Goal: Information Seeking & Learning: Learn about a topic

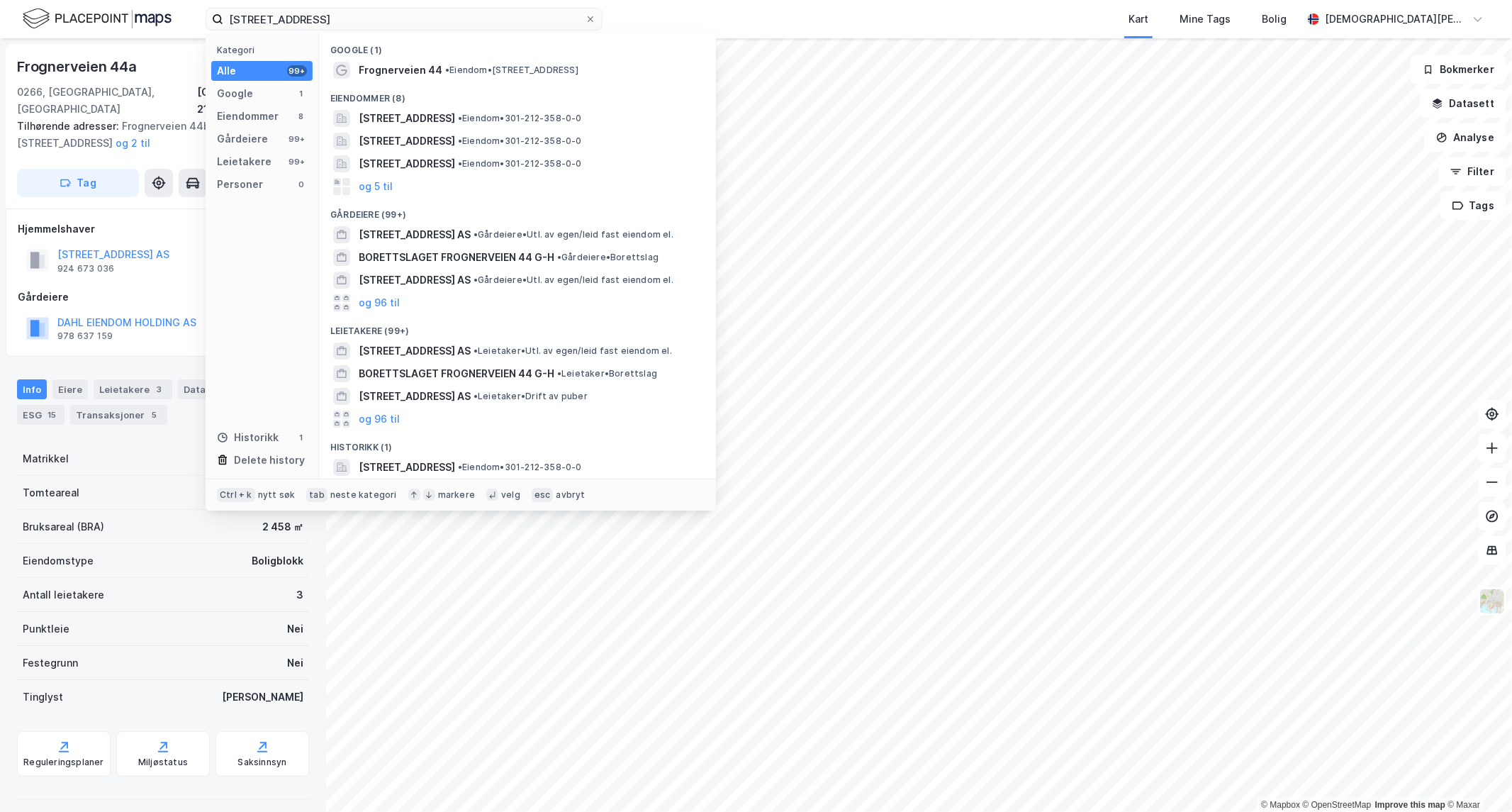
click at [294, 19] on input "[STREET_ADDRESS]" at bounding box center [404, 19] width 361 height 21
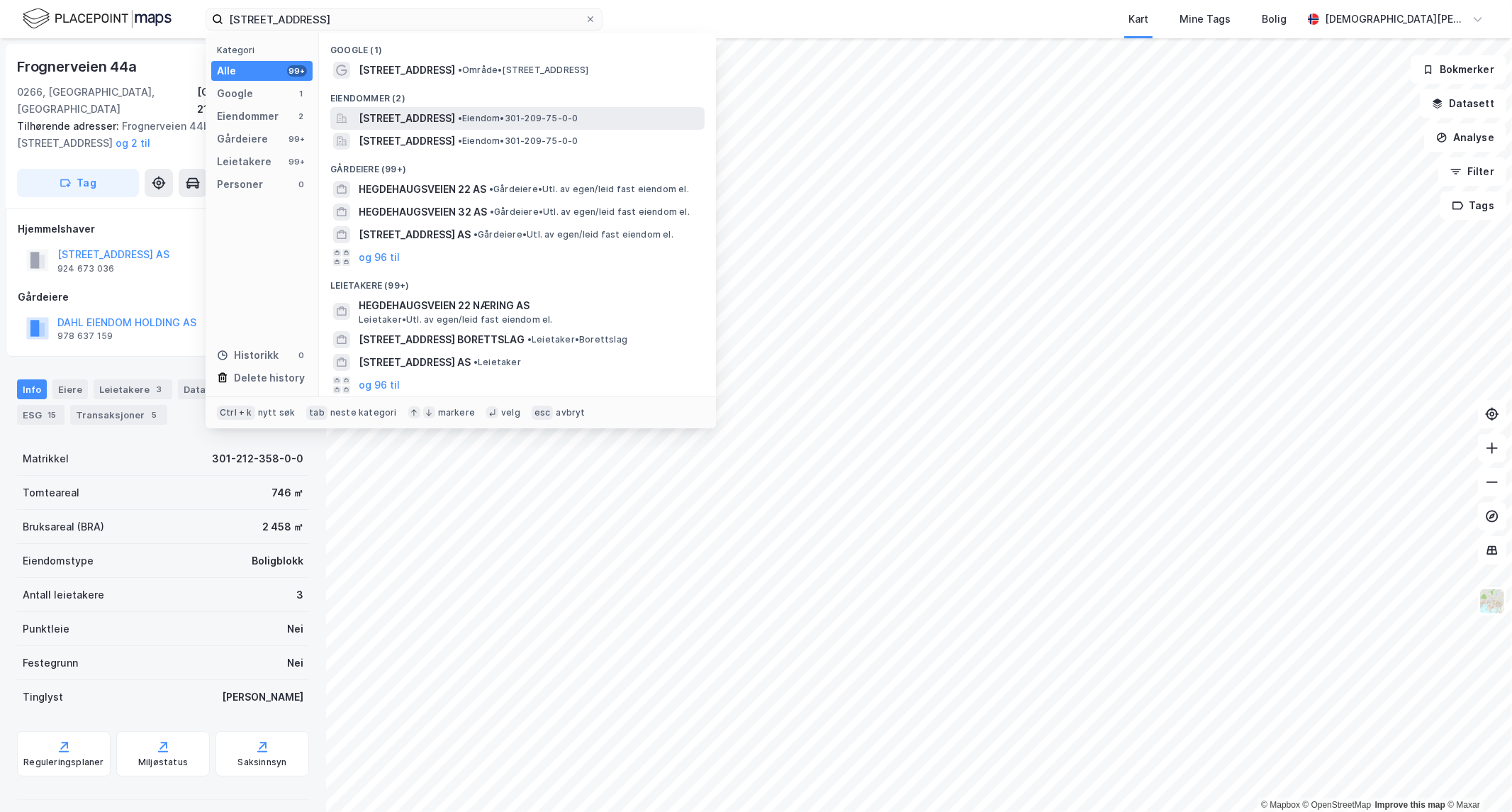
type input "[STREET_ADDRESS]"
click at [455, 117] on span "[STREET_ADDRESS]" at bounding box center [407, 118] width 97 height 17
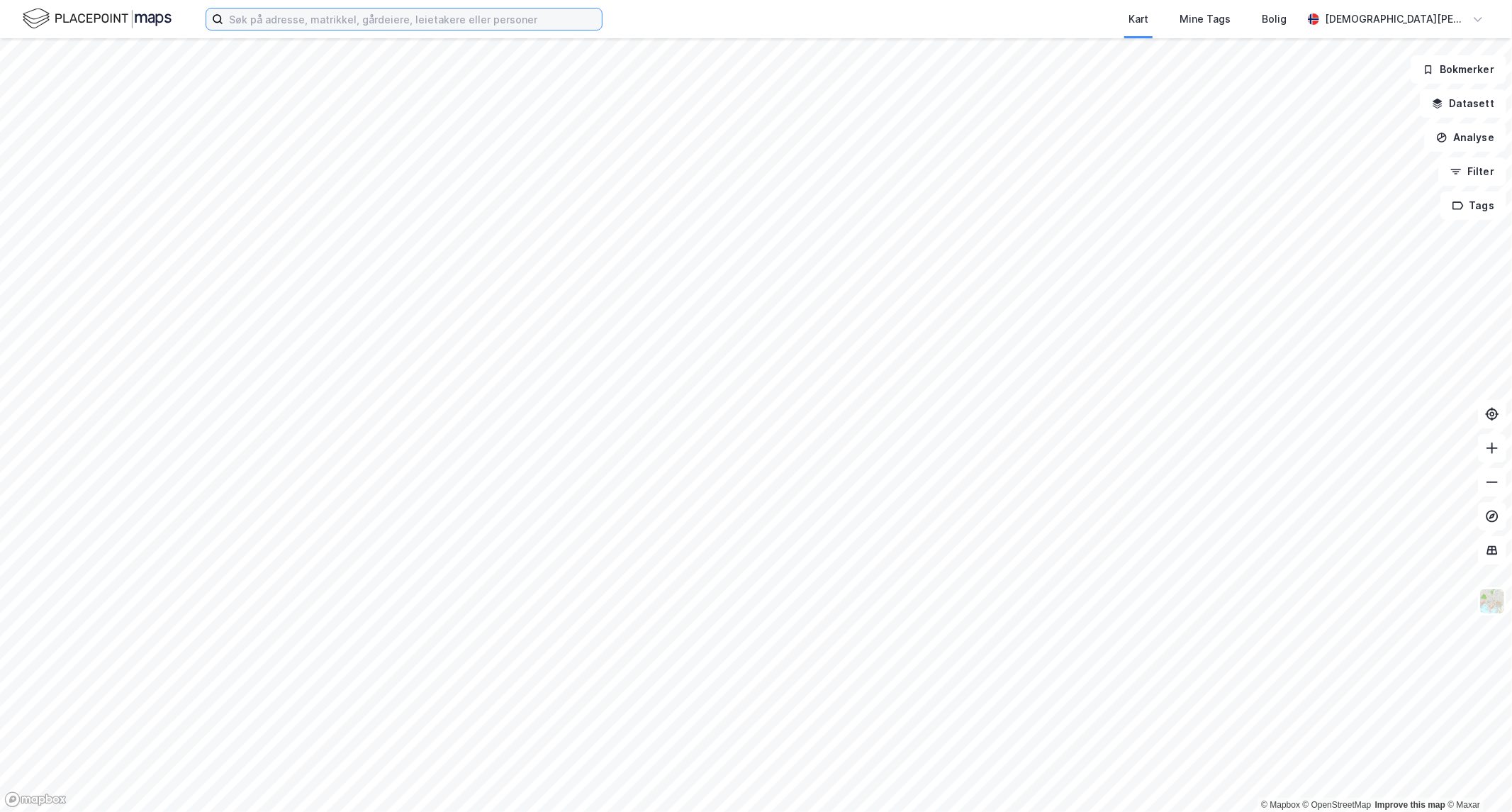
click at [363, 10] on input at bounding box center [412, 19] width 379 height 21
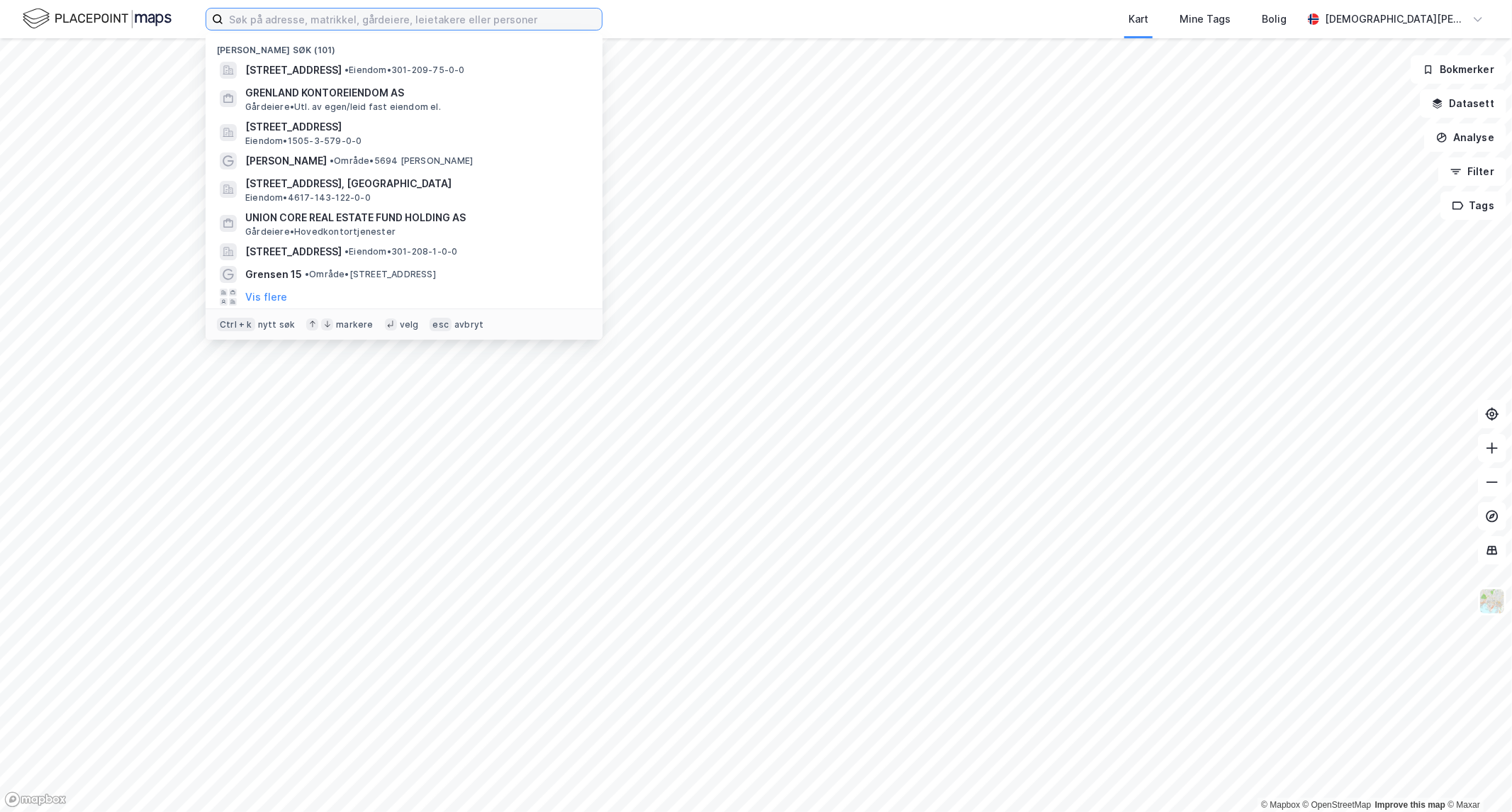
paste input "[STREET_ADDRESS]"
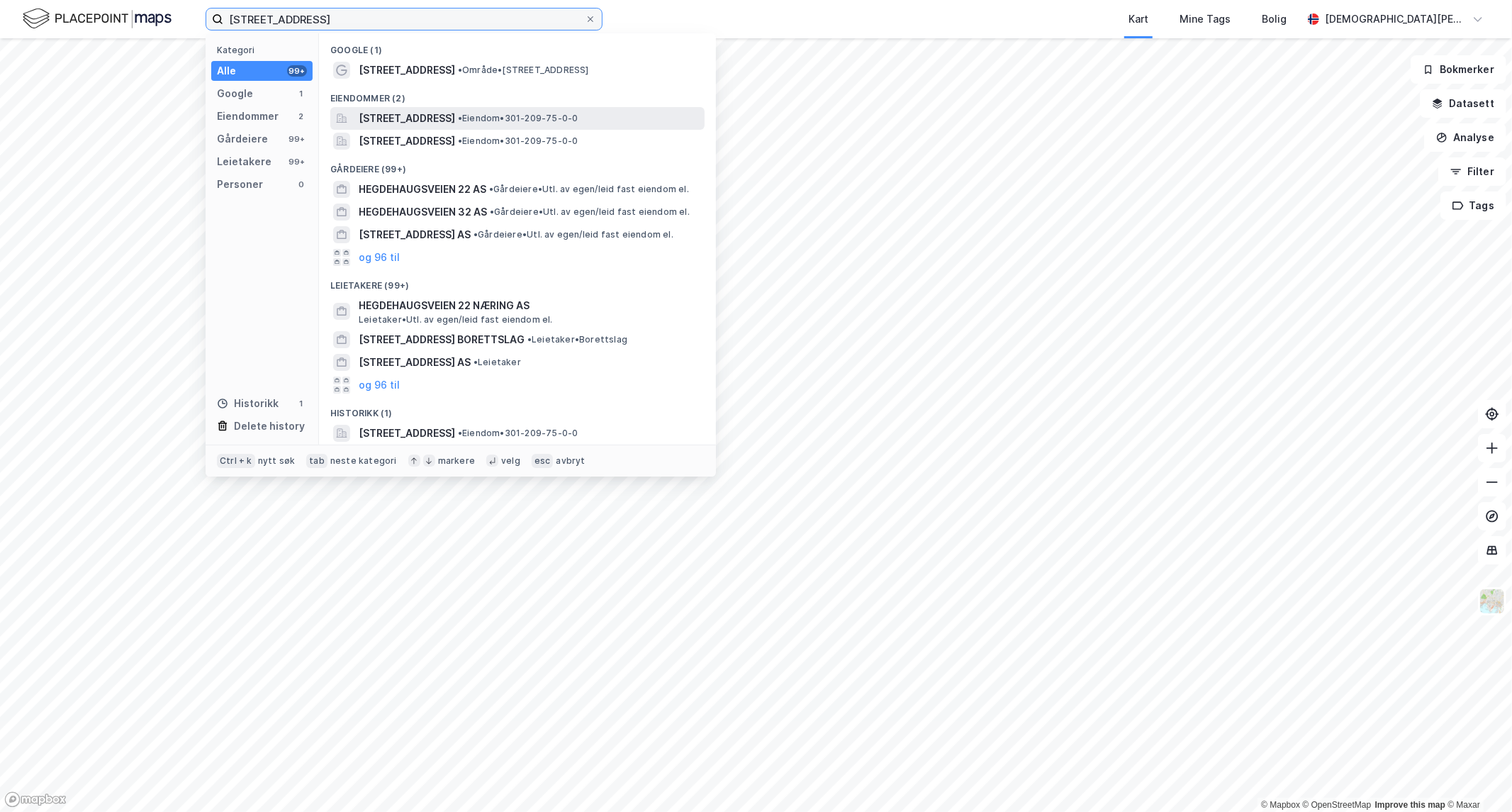
type input "[STREET_ADDRESS]"
click at [455, 121] on span "[STREET_ADDRESS]" at bounding box center [407, 118] width 97 height 17
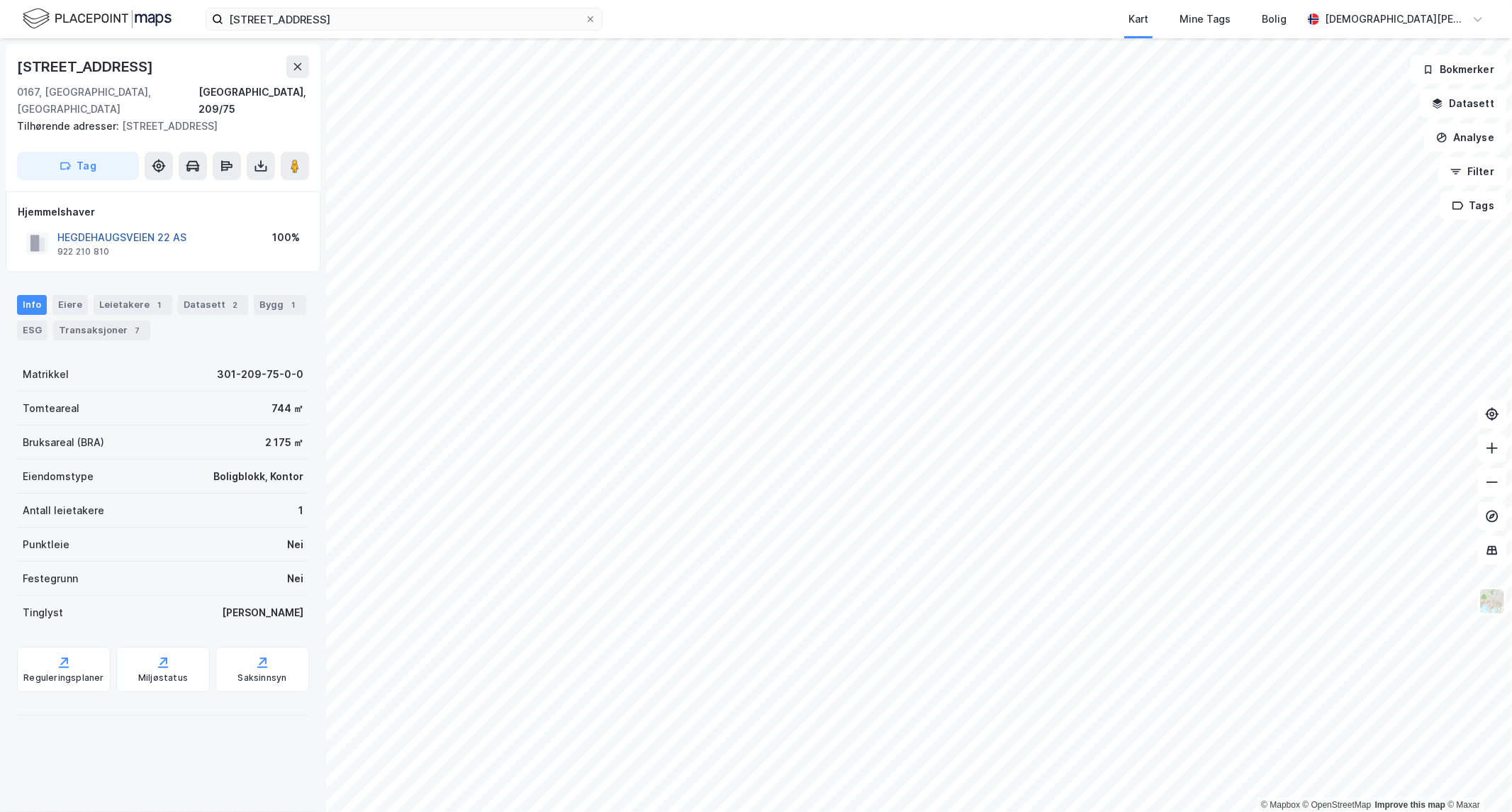
click at [0, 0] on button "HEGDEHAUGSVEIEN 22 AS" at bounding box center [0, 0] width 0 height 0
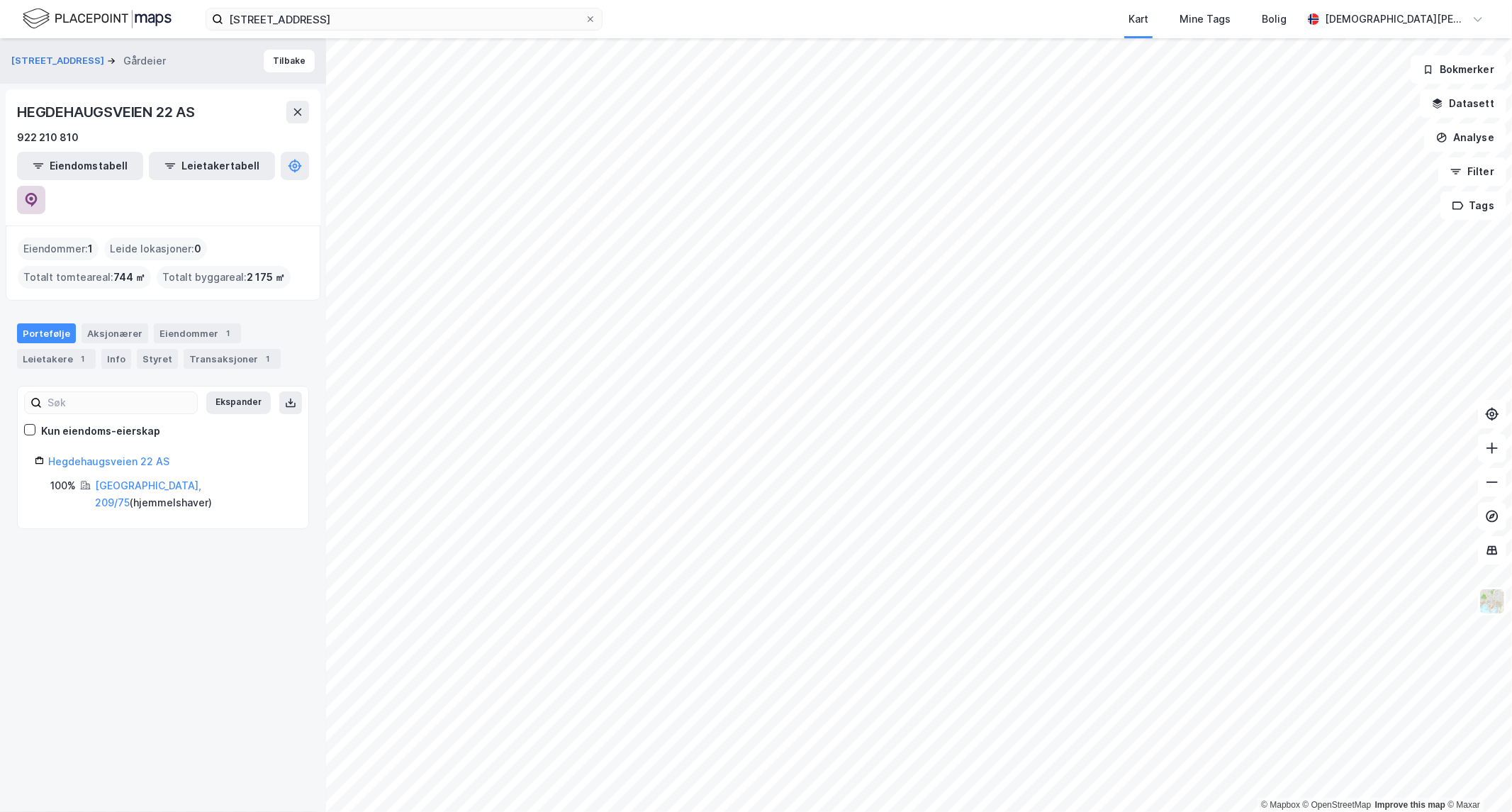
click at [37, 193] on icon at bounding box center [32, 199] width 12 height 14
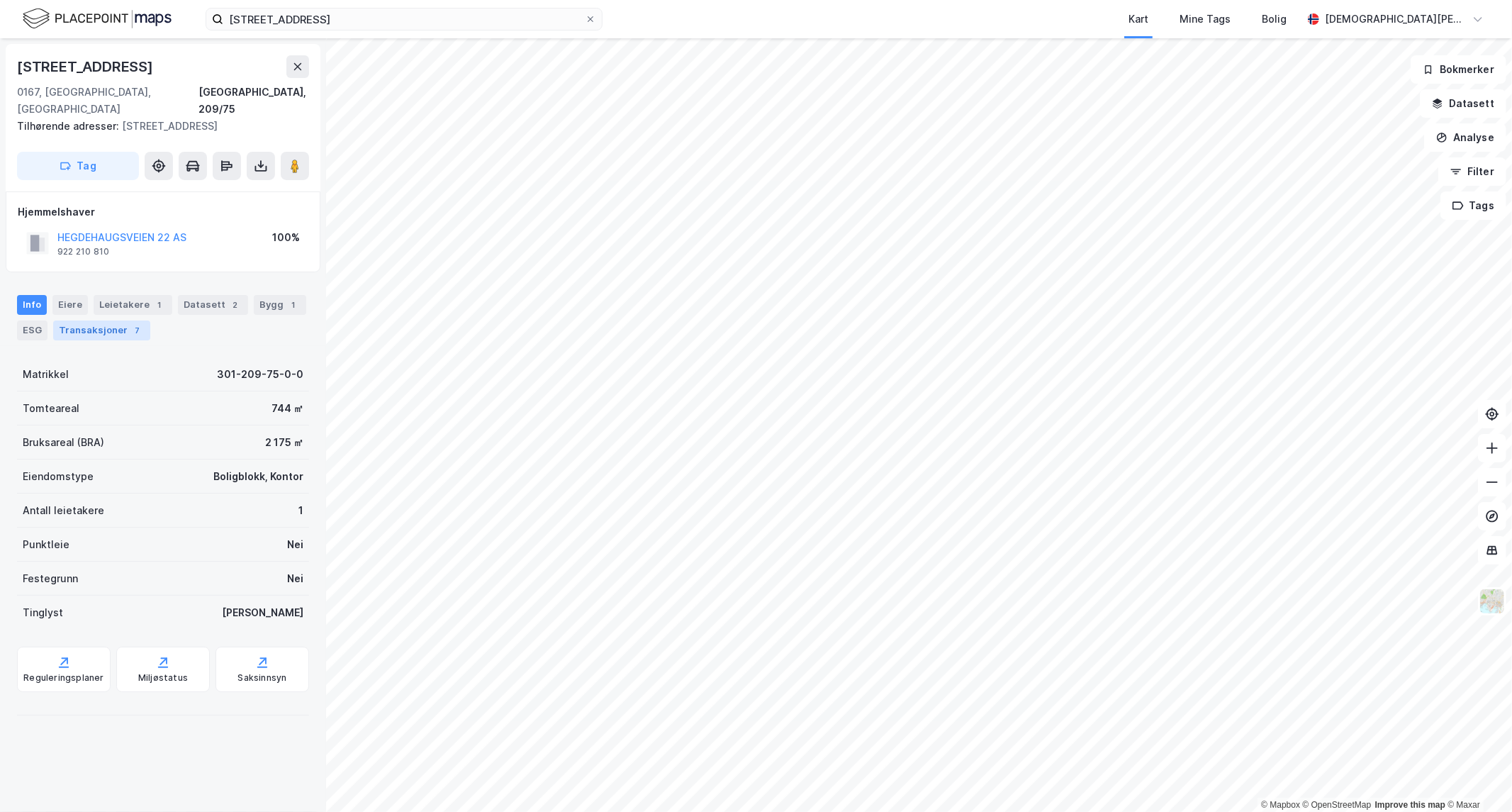
click at [130, 323] on div "7" at bounding box center [137, 330] width 14 height 14
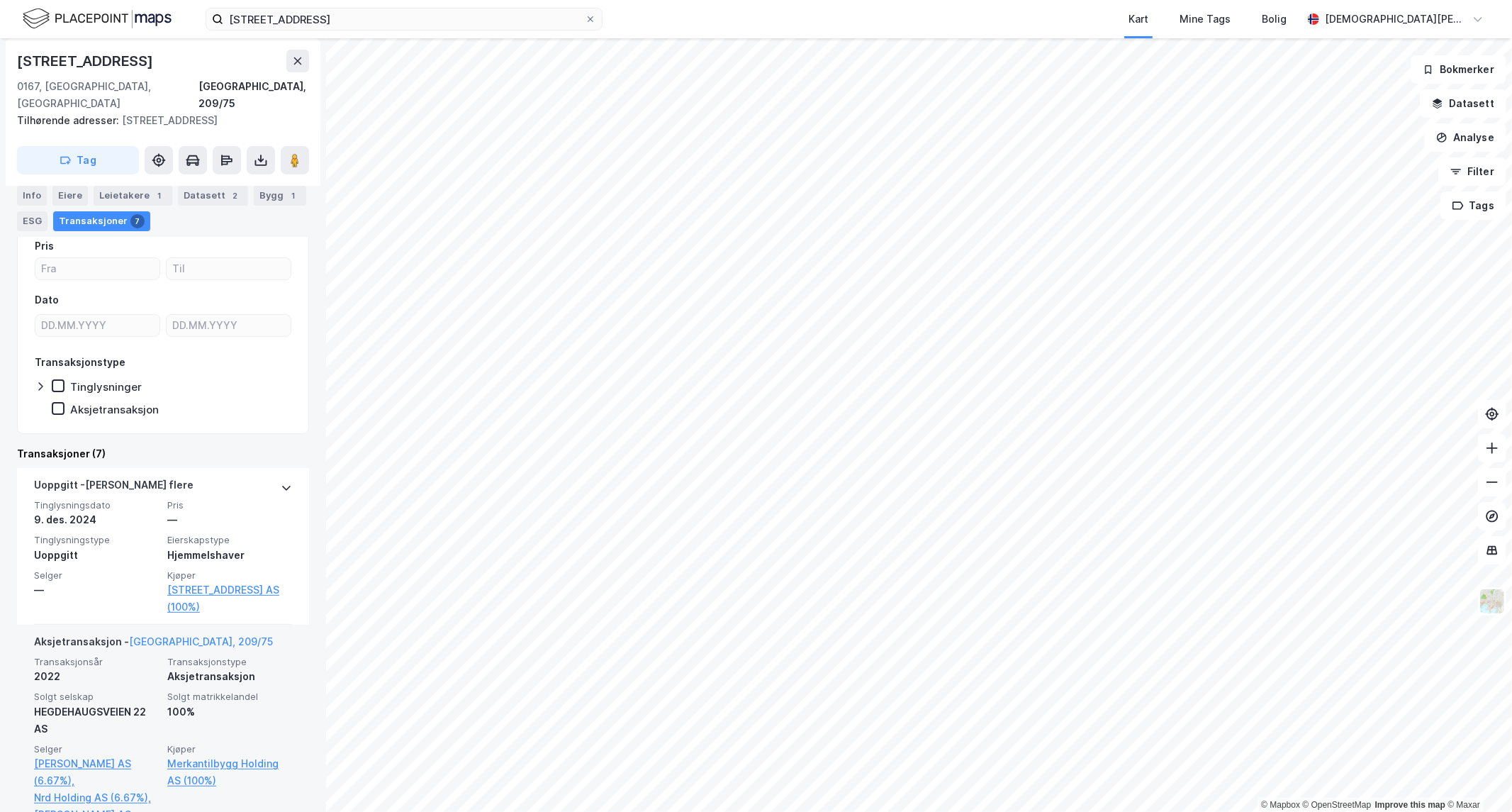
scroll to position [78, 0]
